Goal: Feedback & Contribution: Leave review/rating

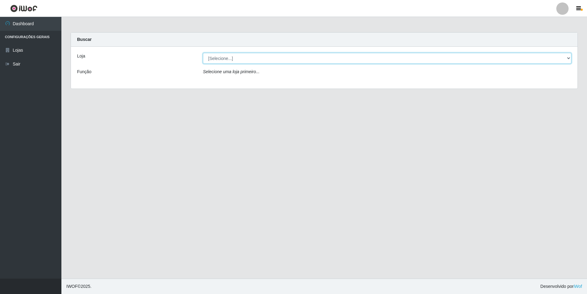
click at [241, 59] on select "[Selecione...] [GEOGRAPHIC_DATA] - [GEOGRAPHIC_DATA]" at bounding box center [387, 58] width 368 height 11
select select "528"
click at [203, 53] on select "[Selecione...] [GEOGRAPHIC_DATA] - [GEOGRAPHIC_DATA]" at bounding box center [387, 58] width 368 height 11
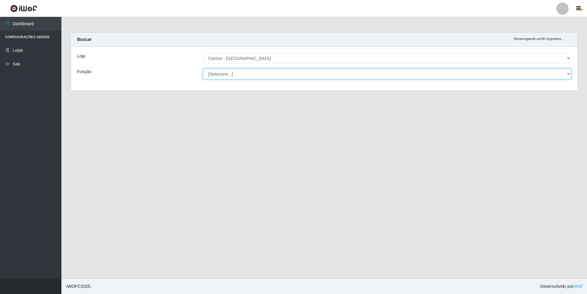
click at [242, 69] on select "[Selecione...] Auxiliar de Depósito Auxiliar de Depósito + Auxiliar de Depósito…" at bounding box center [387, 73] width 368 height 11
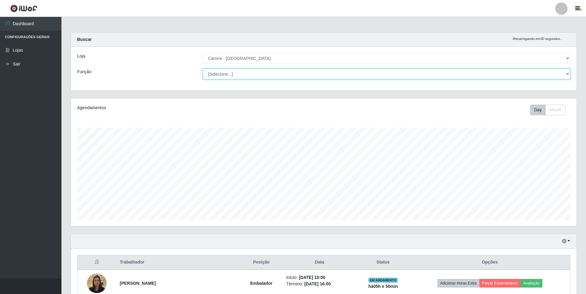
scroll to position [127, 505]
select select "1"
click at [203, 68] on select "[Selecione...] Auxiliar de Depósito Auxiliar de Depósito + Auxiliar de Depósito…" at bounding box center [386, 73] width 367 height 11
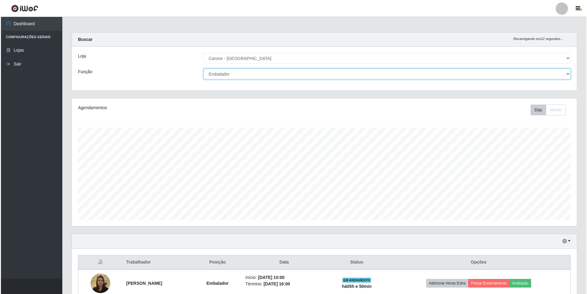
scroll to position [87, 0]
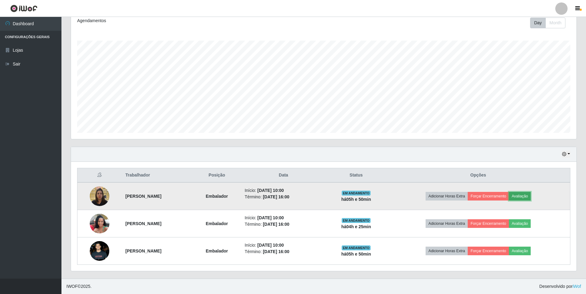
click at [530, 196] on button "Avaliação" at bounding box center [519, 196] width 22 height 9
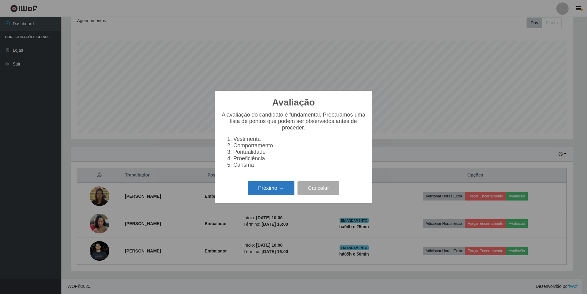
click at [273, 185] on button "Próximo →" at bounding box center [271, 188] width 47 height 14
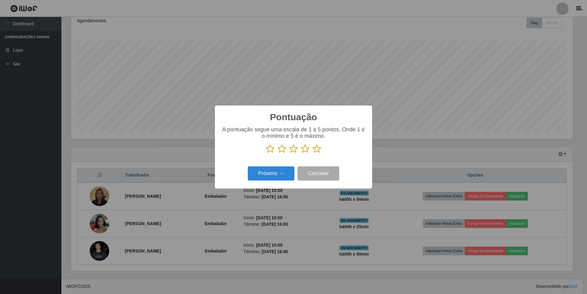
drag, startPoint x: 317, startPoint y: 147, endPoint x: 307, endPoint y: 154, distance: 13.0
click at [318, 147] on icon at bounding box center [317, 148] width 9 height 9
click at [313, 153] on input "radio" at bounding box center [313, 153] width 0 height 0
click at [282, 173] on button "Próximo →" at bounding box center [271, 173] width 47 height 14
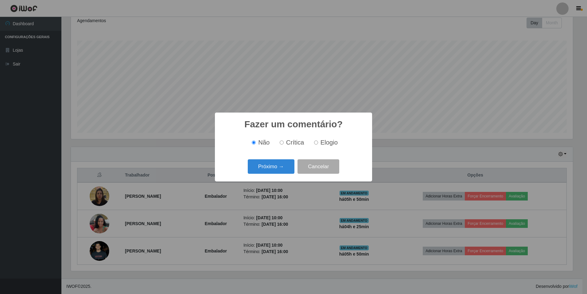
click at [314, 145] on label "Elogio" at bounding box center [325, 142] width 26 height 7
click at [314, 144] on input "Elogio" at bounding box center [316, 142] width 4 height 4
radio input "true"
click at [295, 157] on div "Fazer um comentário? × Não Crítica Elogio Próximo → Cancelar" at bounding box center [293, 146] width 157 height 69
click at [292, 167] on button "Próximo →" at bounding box center [271, 166] width 47 height 14
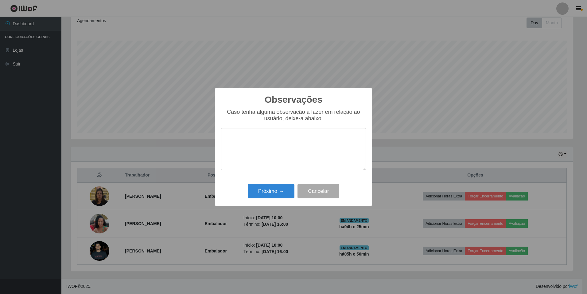
click at [305, 142] on textarea at bounding box center [293, 149] width 145 height 42
type textarea "S"
type textarea "simpática, educado, trabalha em equipe"
click at [268, 199] on div "Próximo → Cancelar" at bounding box center [293, 191] width 145 height 18
click at [275, 192] on button "Próximo →" at bounding box center [271, 191] width 47 height 14
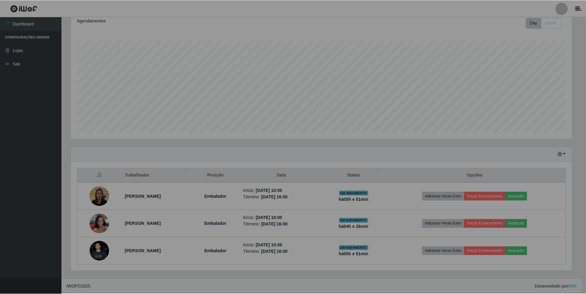
scroll to position [127, 505]
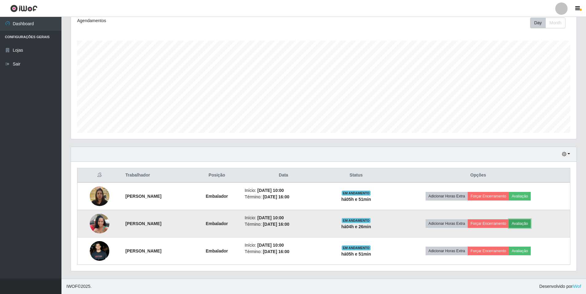
click at [528, 224] on button "Avaliação" at bounding box center [519, 223] width 22 height 9
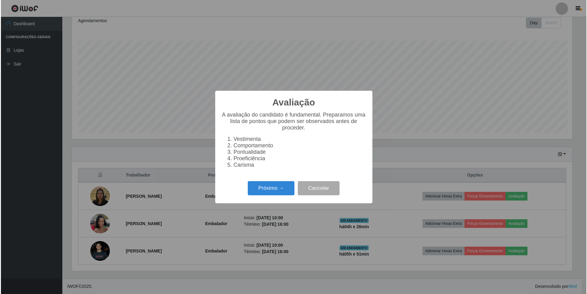
scroll to position [127, 502]
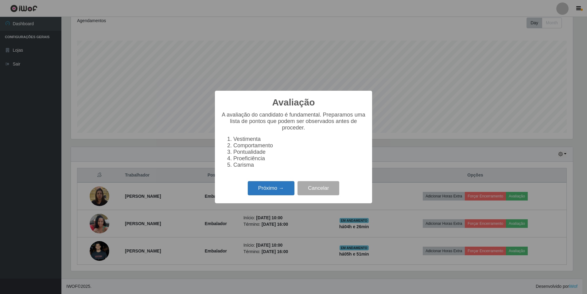
click at [262, 190] on button "Próximo →" at bounding box center [271, 188] width 47 height 14
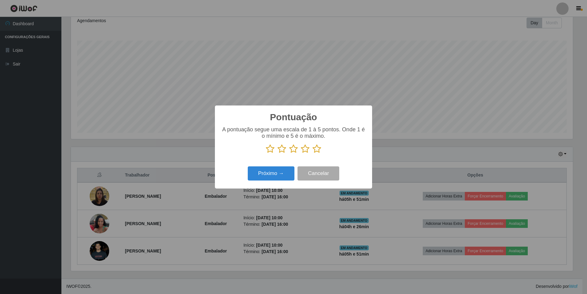
click at [312, 145] on p at bounding box center [293, 148] width 145 height 9
click at [319, 153] on icon at bounding box center [317, 148] width 9 height 9
click at [313, 153] on input "radio" at bounding box center [313, 153] width 0 height 0
click at [260, 175] on button "Próximo →" at bounding box center [271, 173] width 47 height 14
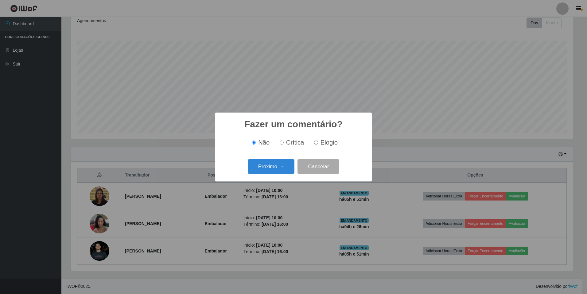
click at [324, 141] on span "Elogio" at bounding box center [329, 142] width 17 height 7
click at [318, 141] on input "Elogio" at bounding box center [316, 142] width 4 height 4
radio input "true"
click at [285, 167] on button "Próximo →" at bounding box center [271, 166] width 47 height 14
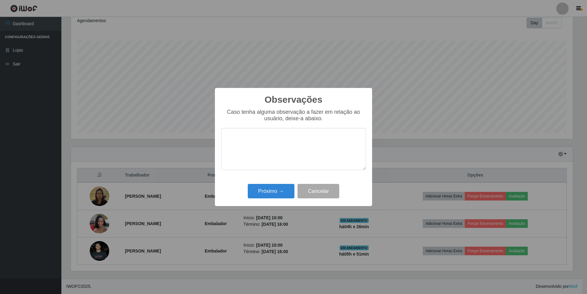
click at [288, 142] on textarea at bounding box center [293, 149] width 145 height 42
type textarea "simpática , educada"
click at [269, 195] on button "Próximo →" at bounding box center [271, 191] width 47 height 14
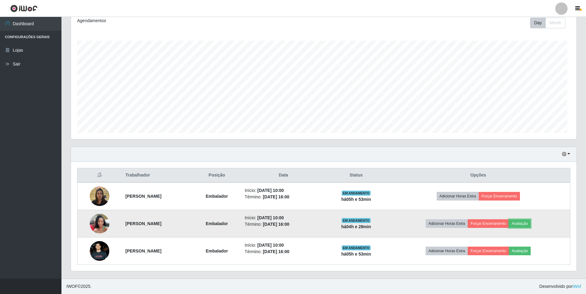
scroll to position [127, 505]
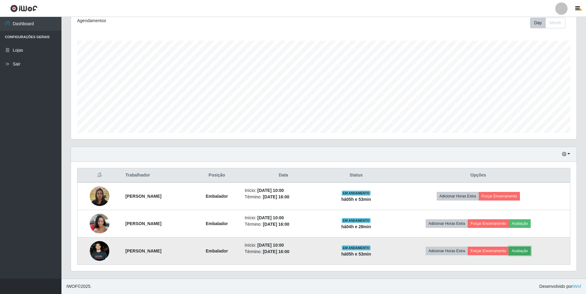
click at [530, 252] on button "Avaliação" at bounding box center [519, 250] width 22 height 9
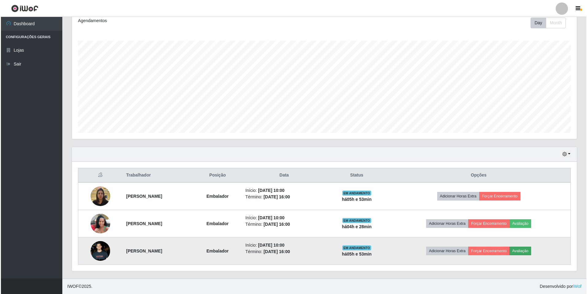
scroll to position [127, 502]
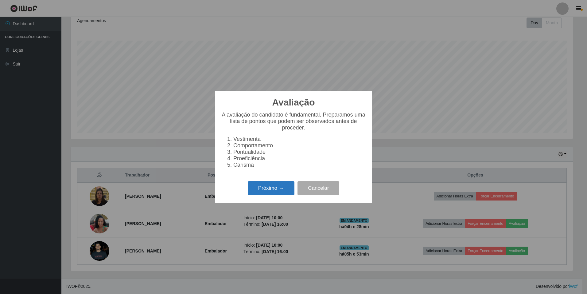
click at [273, 191] on button "Próximo →" at bounding box center [271, 188] width 47 height 14
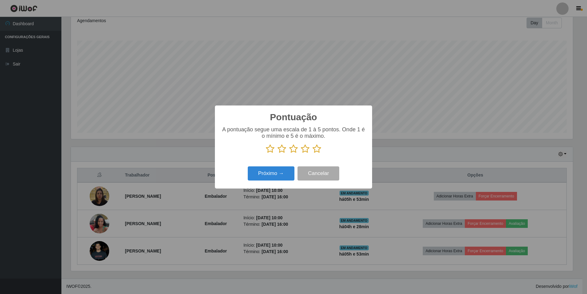
click at [319, 151] on icon at bounding box center [317, 148] width 9 height 9
click at [313, 153] on input "radio" at bounding box center [313, 153] width 0 height 0
click at [275, 173] on button "Próximo →" at bounding box center [271, 173] width 47 height 14
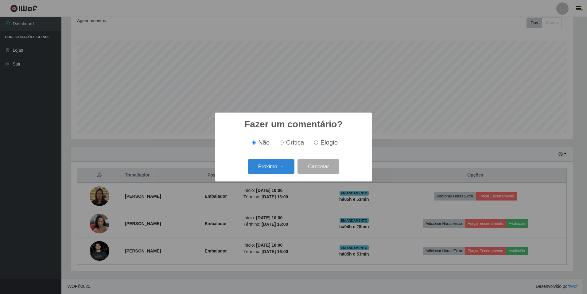
click at [317, 142] on input "Elogio" at bounding box center [316, 142] width 4 height 4
radio input "true"
click at [280, 165] on button "Próximo →" at bounding box center [271, 166] width 47 height 14
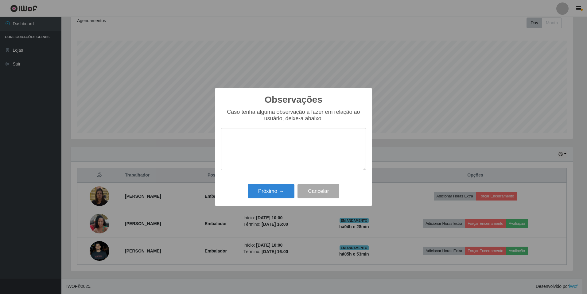
click at [284, 143] on textarea at bounding box center [293, 149] width 145 height 42
type textarea "simpático, educado, bom em atendimento,"
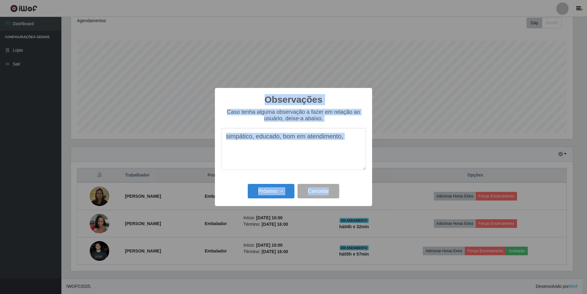
drag, startPoint x: 416, startPoint y: 282, endPoint x: 588, endPoint y: 286, distance: 172.3
click at [587, 286] on html "Perfil Alterar Senha Sair Dashboard Configurações Gerais Lojas Sair Carregando.…" at bounding box center [293, 103] width 587 height 380
click at [216, 20] on div "Observações × Caso tenha alguma observação a fazer em relação ao usuário, deixe…" at bounding box center [293, 147] width 587 height 294
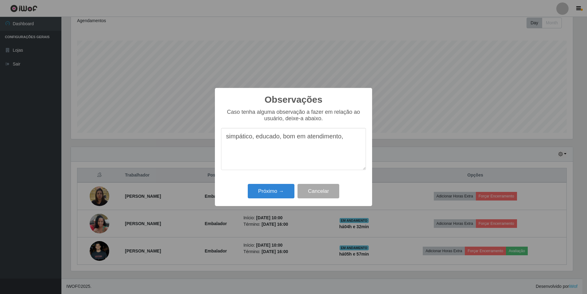
click at [364, 20] on div "Observações × Caso tenha alguma observação a fazer em relação ao usuário, deixe…" at bounding box center [293, 147] width 587 height 294
click at [415, 256] on div "Observações × Caso tenha alguma observação a fazer em relação ao usuário, deixe…" at bounding box center [293, 147] width 587 height 294
click at [94, 74] on div "Observações × Caso tenha alguma observação a fazer em relação ao usuário, deixe…" at bounding box center [293, 147] width 587 height 294
click at [354, 131] on textarea "simpático, educado, bom em atendimento," at bounding box center [293, 149] width 145 height 42
click at [264, 193] on button "Próximo →" at bounding box center [271, 191] width 47 height 14
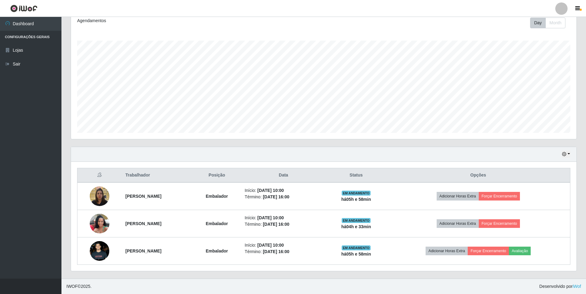
scroll to position [127, 505]
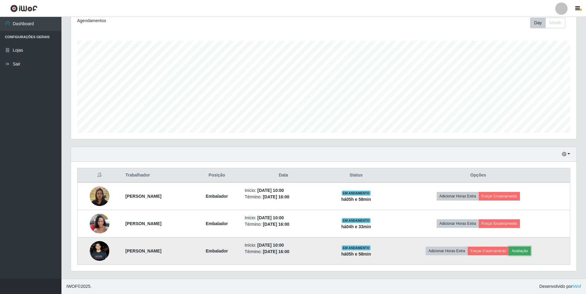
click at [530, 253] on button "Avaliação" at bounding box center [519, 250] width 22 height 9
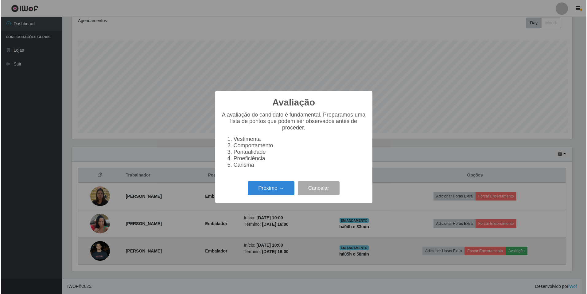
scroll to position [127, 502]
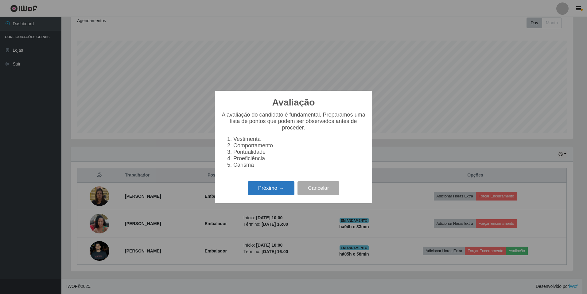
click at [288, 195] on button "Próximo →" at bounding box center [271, 188] width 47 height 14
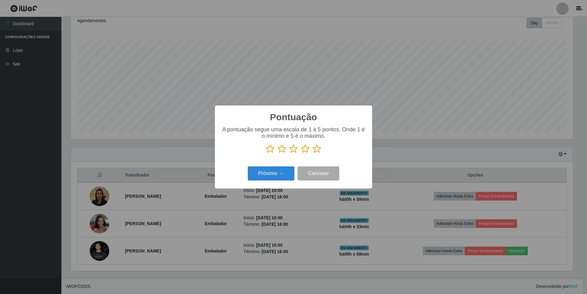
click at [317, 150] on icon at bounding box center [317, 148] width 9 height 9
click at [313, 153] on input "radio" at bounding box center [313, 153] width 0 height 0
click at [285, 177] on button "Próximo →" at bounding box center [271, 173] width 47 height 14
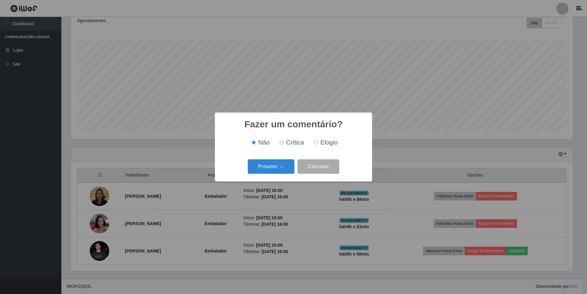
click at [331, 146] on span "Elogio" at bounding box center [329, 142] width 17 height 7
click at [318, 144] on input "Elogio" at bounding box center [316, 142] width 4 height 4
radio input "true"
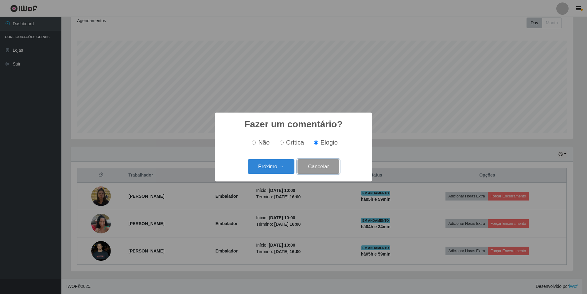
click at [326, 166] on button "Cancelar" at bounding box center [319, 166] width 42 height 14
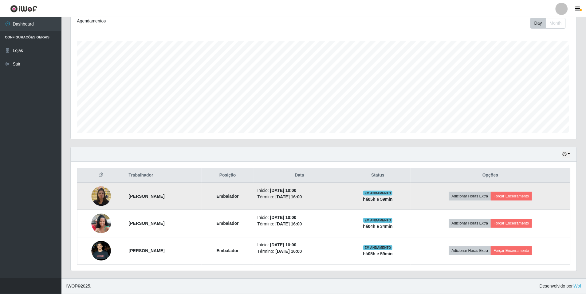
scroll to position [127, 505]
click at [482, 195] on button "Adicionar Horas Extra" at bounding box center [469, 196] width 42 height 9
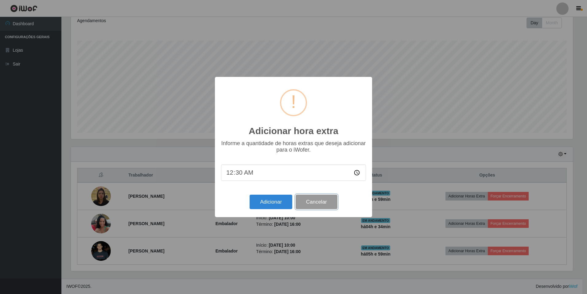
click at [319, 205] on button "Cancelar" at bounding box center [317, 201] width 42 height 14
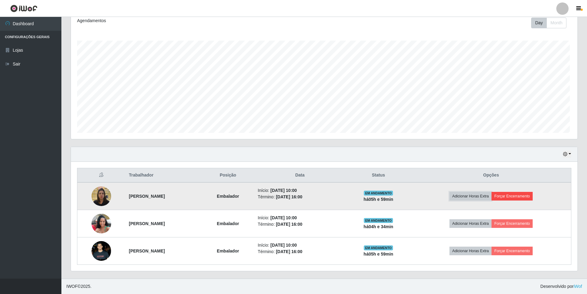
scroll to position [127, 505]
click at [532, 196] on button "Forçar Encerramento" at bounding box center [510, 196] width 41 height 9
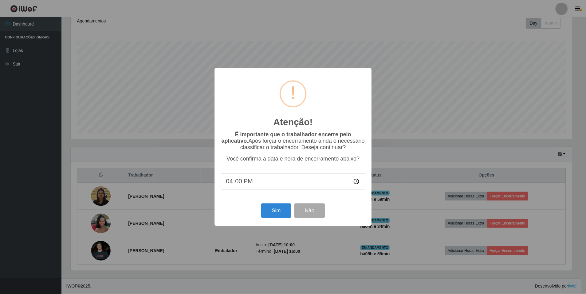
scroll to position [127, 502]
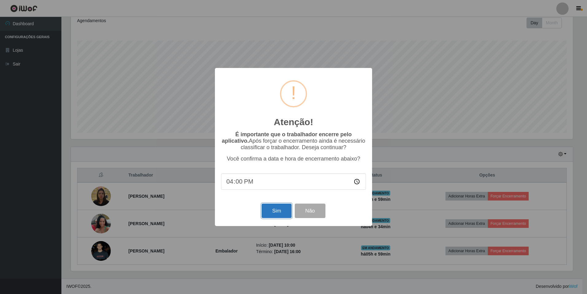
click at [275, 211] on button "Sim" at bounding box center [277, 210] width 30 height 14
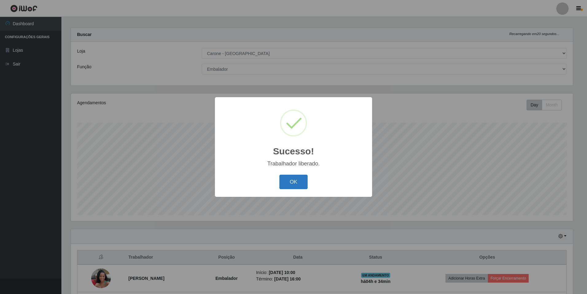
click at [300, 177] on button "OK" at bounding box center [293, 181] width 29 height 14
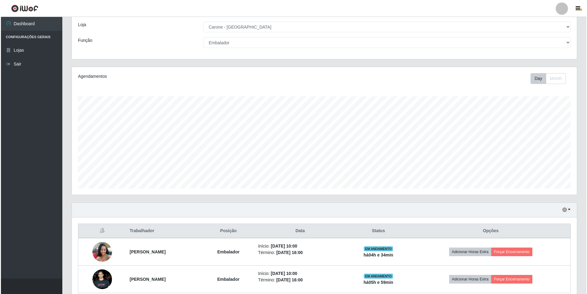
scroll to position [60, 0]
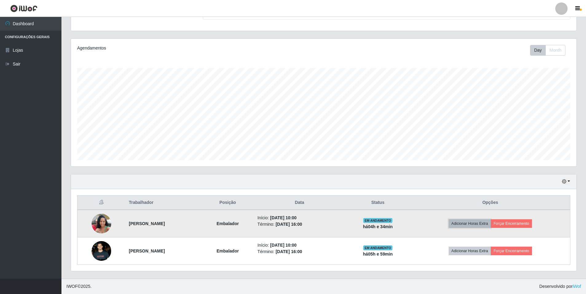
click at [484, 225] on button "Adicionar Horas Extra" at bounding box center [469, 223] width 42 height 9
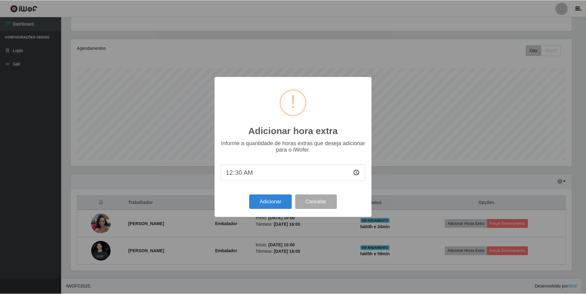
scroll to position [127, 502]
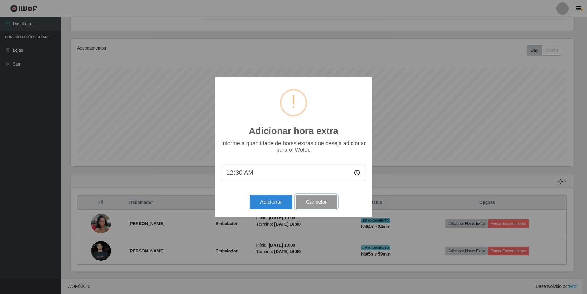
click at [311, 208] on button "Cancelar" at bounding box center [317, 201] width 42 height 14
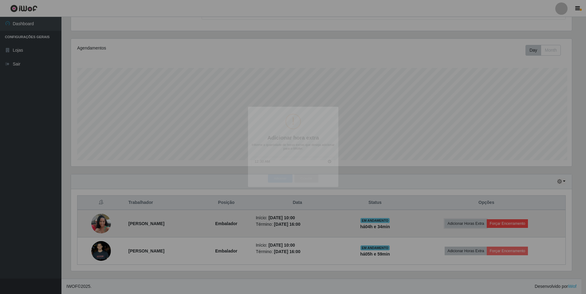
scroll to position [127, 505]
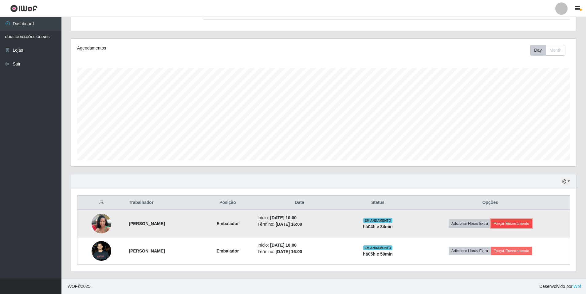
click at [528, 222] on button "Forçar Encerramento" at bounding box center [510, 223] width 41 height 9
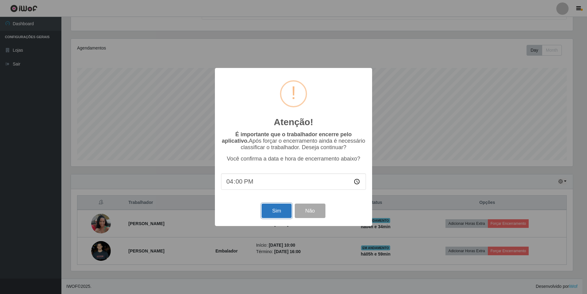
click at [268, 215] on button "Sim" at bounding box center [277, 210] width 30 height 14
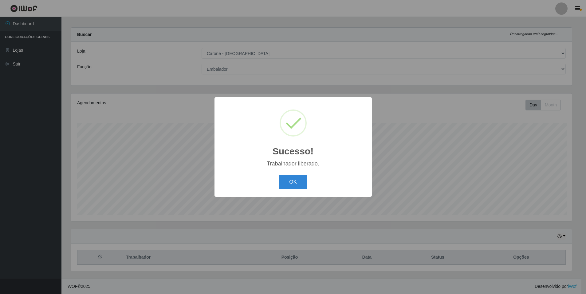
scroll to position [0, 0]
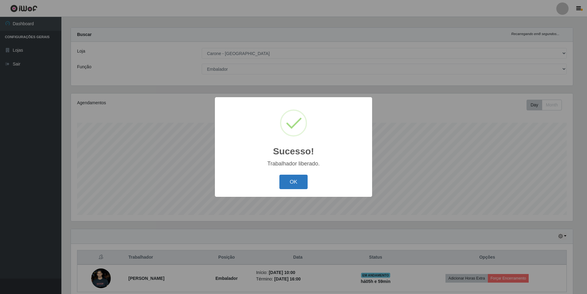
click at [304, 182] on button "OK" at bounding box center [293, 181] width 29 height 14
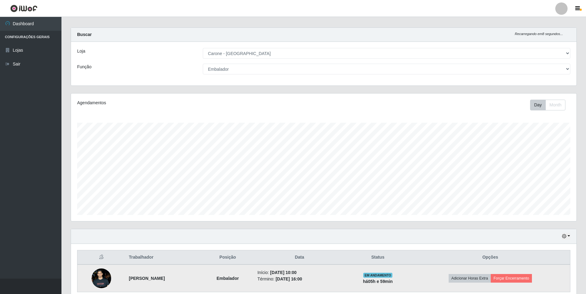
click at [508, 271] on td "Adicionar Horas Extra Forçar Encerramento" at bounding box center [490, 278] width 160 height 28
click at [508, 277] on button "Forçar Encerramento" at bounding box center [510, 278] width 41 height 9
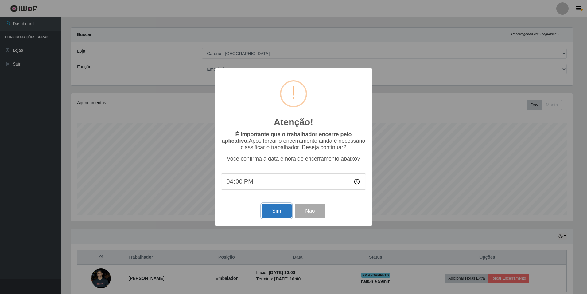
click at [272, 208] on button "Sim" at bounding box center [277, 210] width 30 height 14
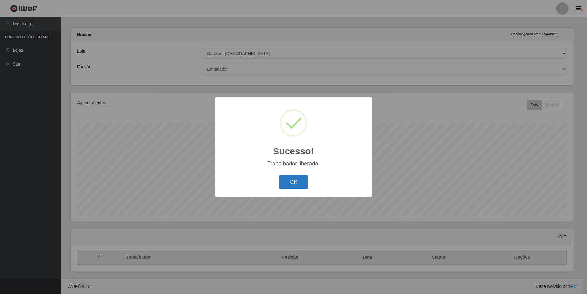
click at [282, 179] on button "OK" at bounding box center [293, 181] width 29 height 14
